Goal: Use online tool/utility: Utilize a website feature to perform a specific function

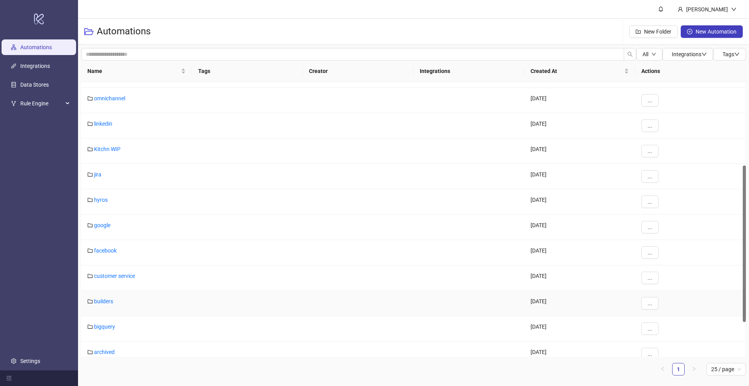
scroll to position [207, 0]
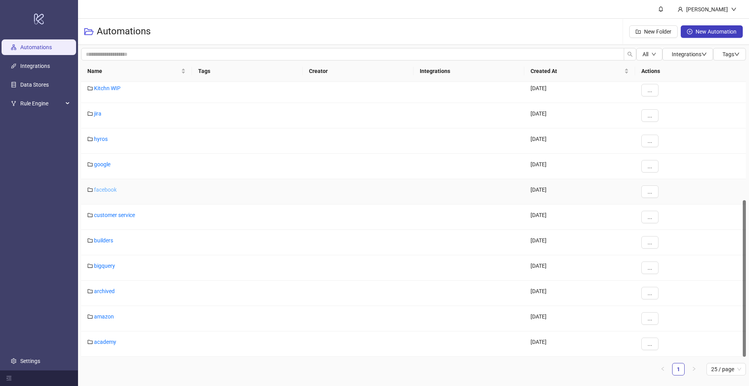
click at [105, 188] on link "facebook" at bounding box center [105, 190] width 23 height 6
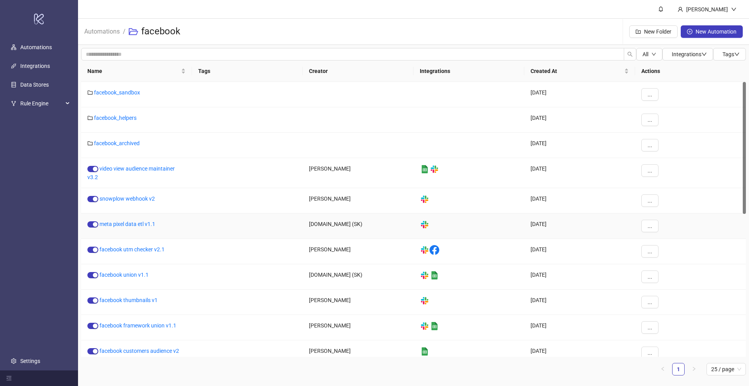
scroll to position [49, 0]
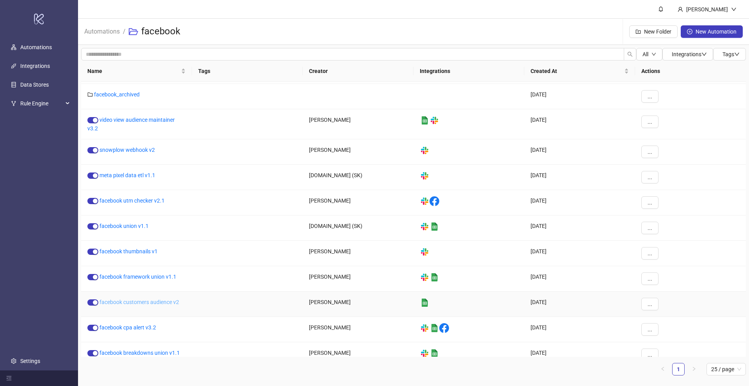
click at [152, 303] on link "facebook customers audience v2" at bounding box center [140, 302] width 80 height 6
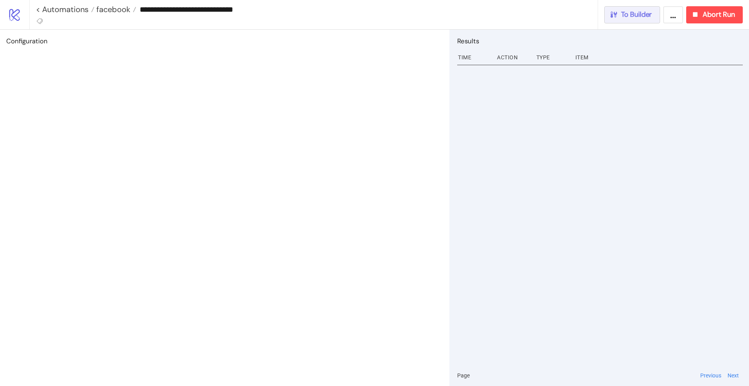
click at [631, 23] on div "**********" at bounding box center [389, 14] width 720 height 29
click at [631, 19] on button "To Builder" at bounding box center [633, 14] width 56 height 17
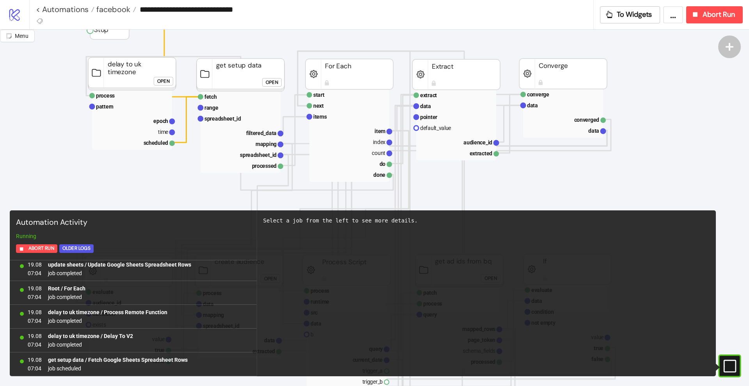
scroll to position [195, 0]
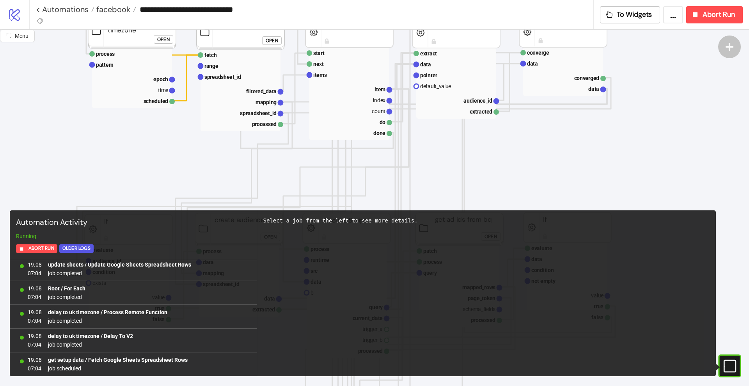
click at [729, 357] on div "#e9k1n36qviq57_to { animation: e9k1n36qviq57_to__to 2000ms linear infinite norm…" at bounding box center [729, 365] width 23 height 23
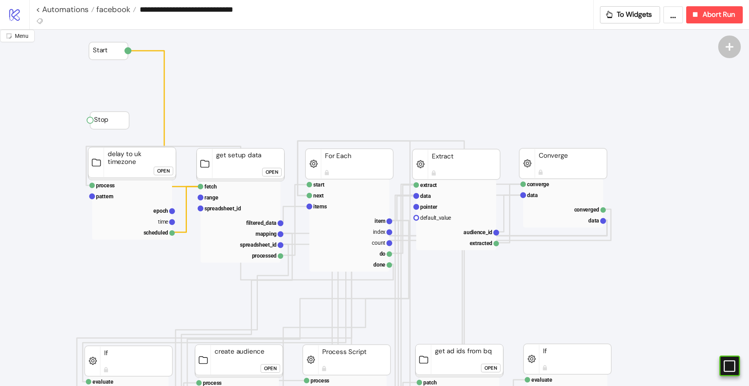
scroll to position [49, 0]
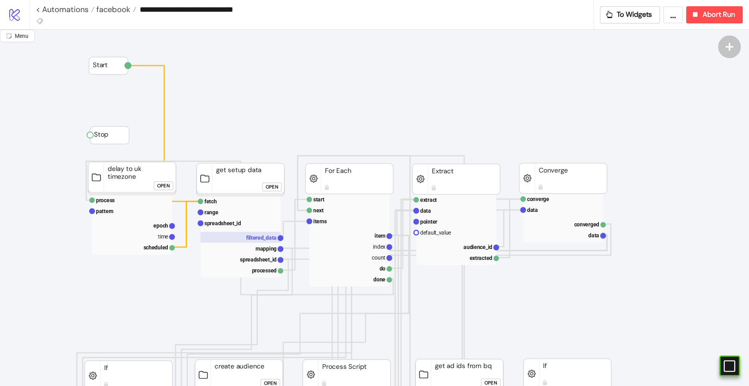
click at [265, 242] on rect at bounding box center [241, 237] width 80 height 11
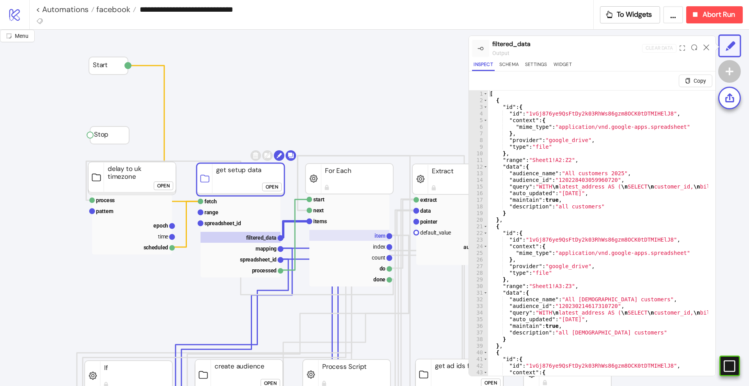
click at [366, 233] on rect at bounding box center [349, 235] width 80 height 11
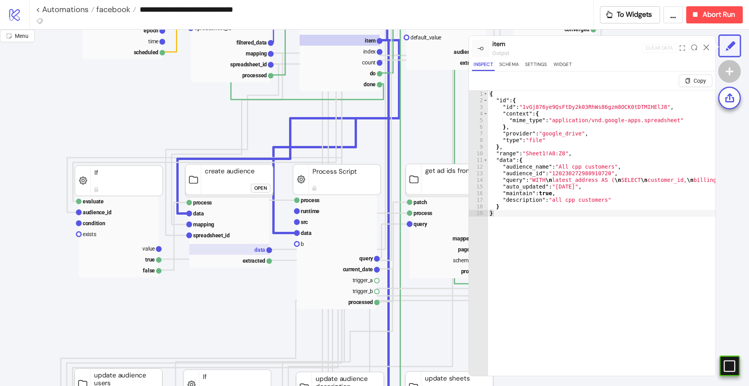
scroll to position [244, 0]
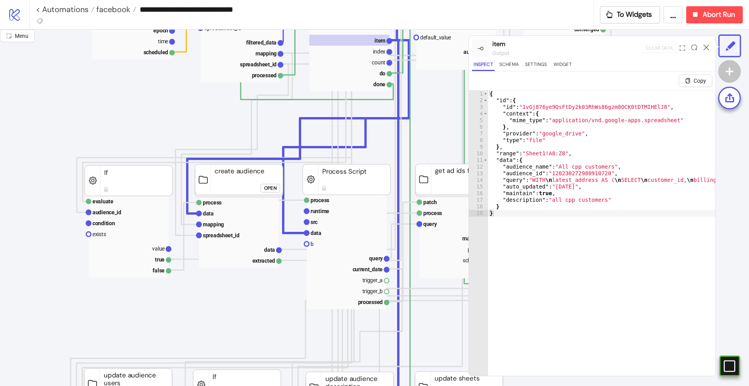
type textarea "*"
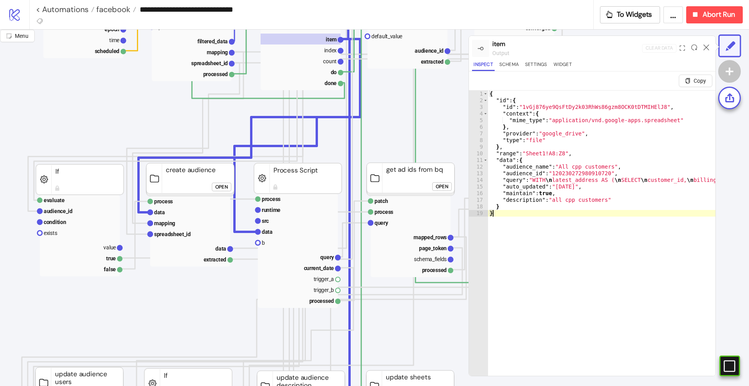
scroll to position [244, 49]
click at [325, 257] on text "query" at bounding box center [327, 258] width 14 height 6
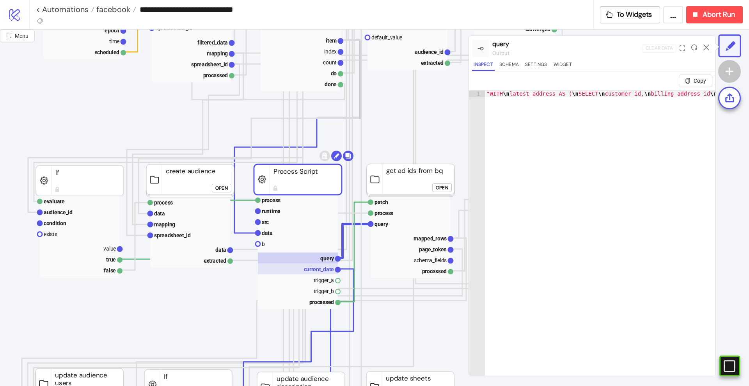
click at [326, 267] on text "current_date" at bounding box center [319, 269] width 30 height 6
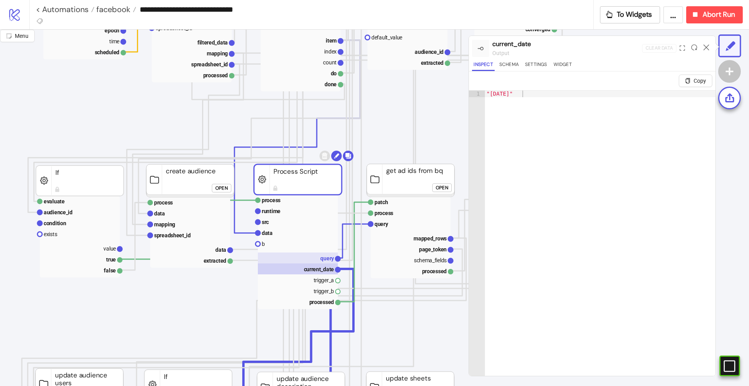
click at [326, 258] on text "query" at bounding box center [327, 258] width 14 height 6
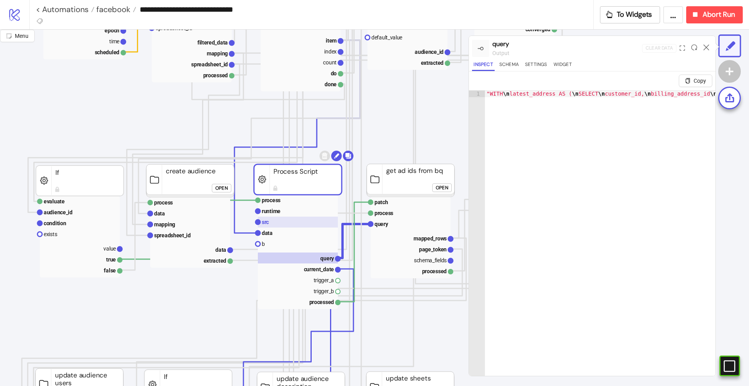
click at [281, 223] on rect at bounding box center [298, 222] width 80 height 11
